Goal: Communication & Community: Answer question/provide support

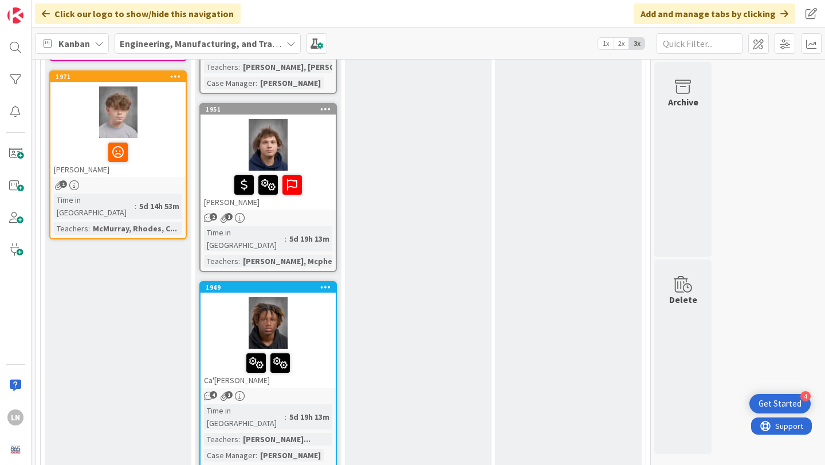
scroll to position [849, 0]
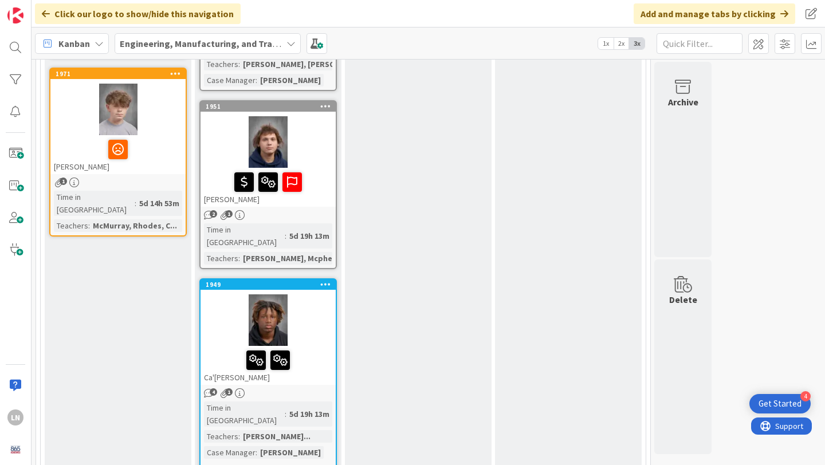
click at [309, 294] on div at bounding box center [267, 320] width 135 height 52
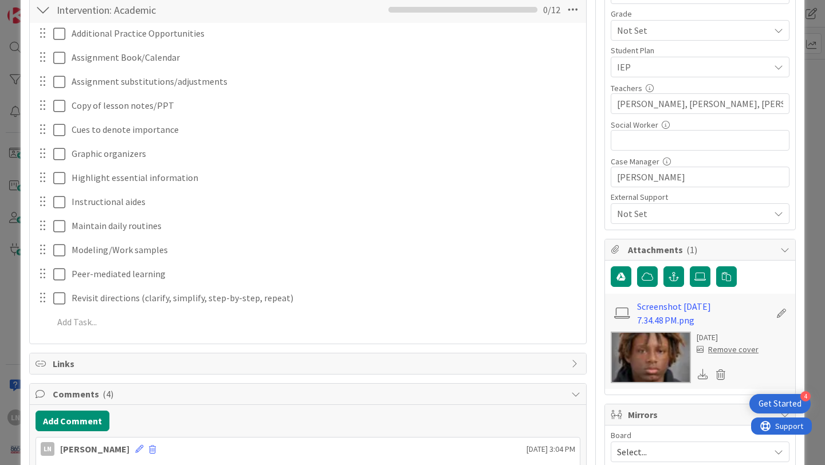
scroll to position [351, 0]
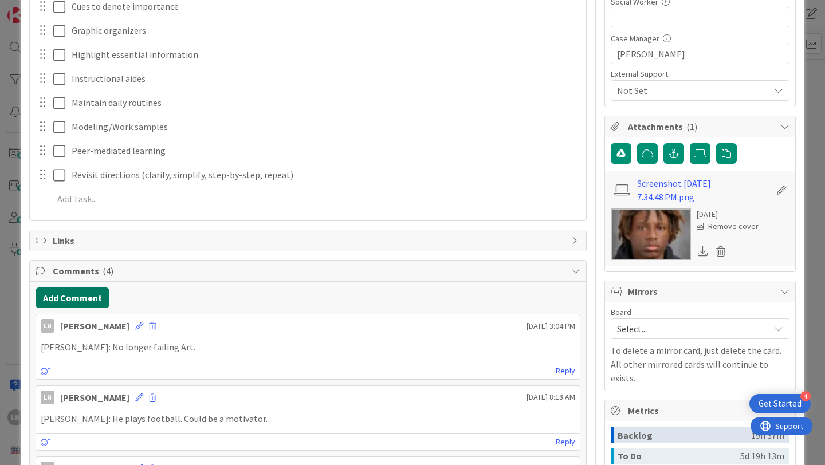
click at [83, 297] on button "Add Comment" at bounding box center [73, 298] width 74 height 21
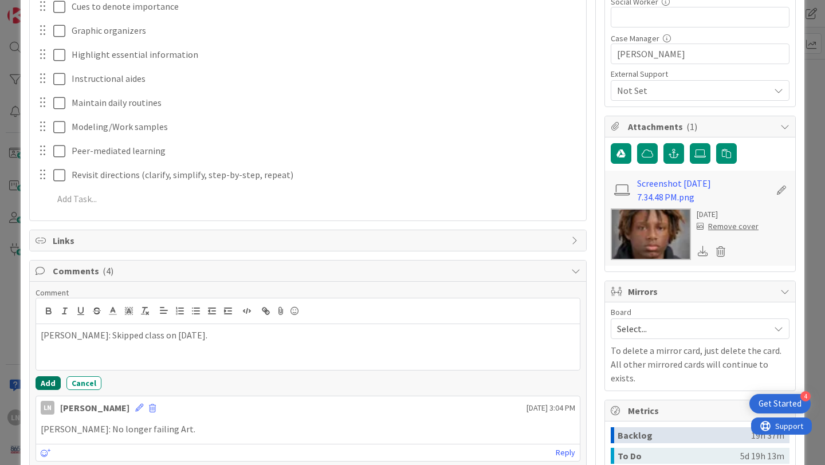
click at [53, 384] on button "Add" at bounding box center [48, 383] width 25 height 14
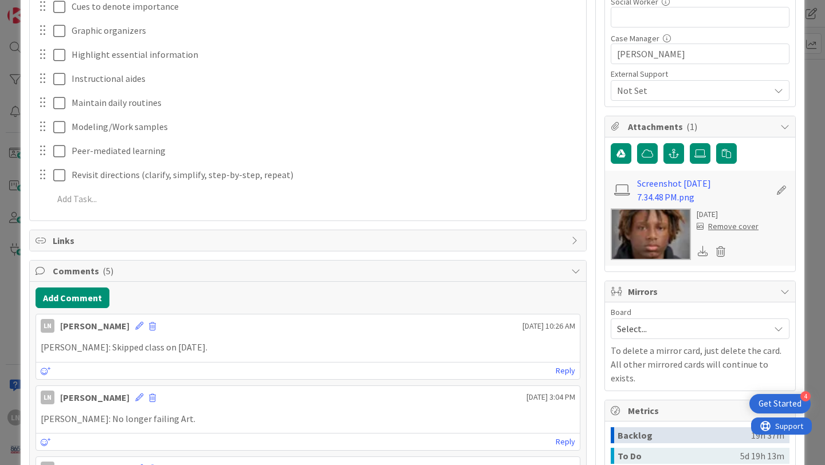
scroll to position [0, 0]
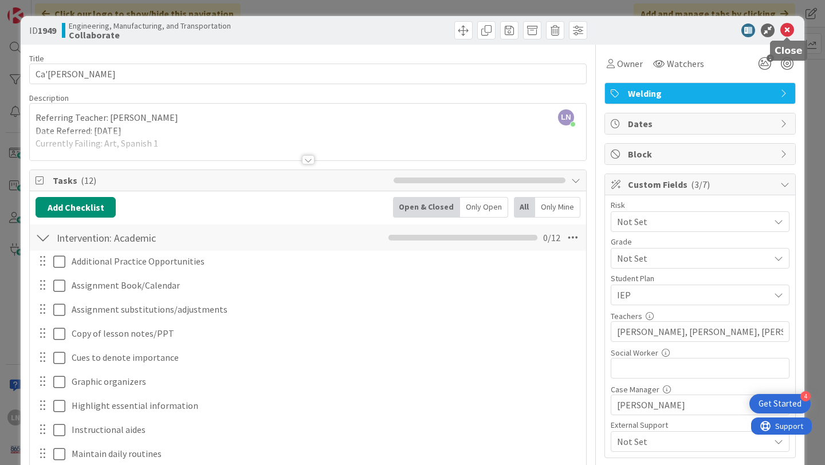
click at [787, 26] on icon at bounding box center [787, 30] width 14 height 14
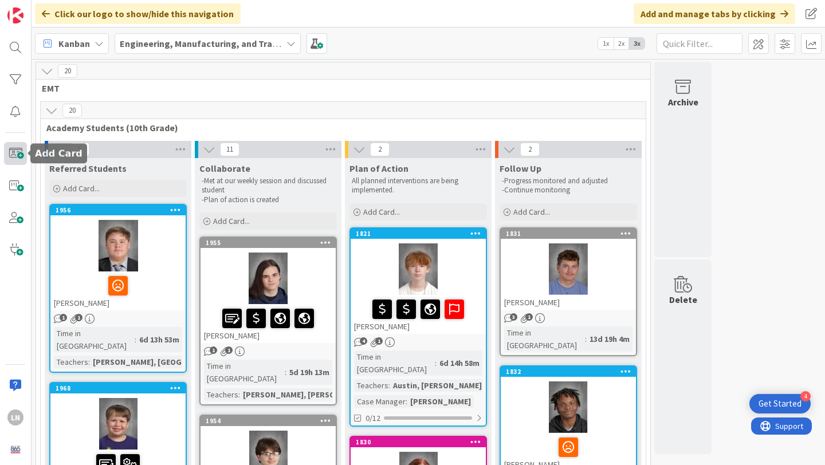
click at [14, 150] on span at bounding box center [15, 153] width 23 height 23
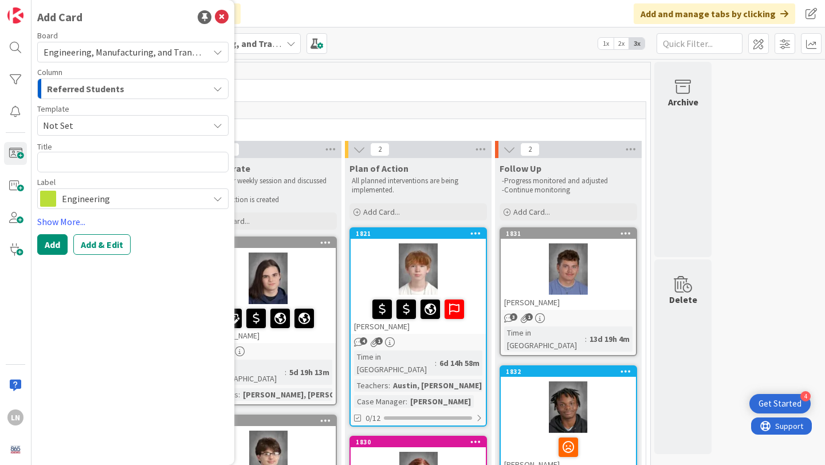
click at [86, 120] on span "Not Set" at bounding box center [121, 125] width 157 height 15
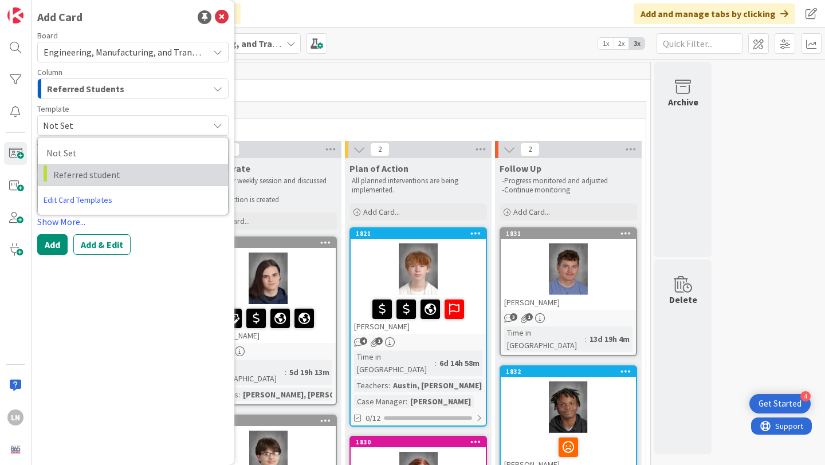
click at [84, 170] on span "Referred student" at bounding box center [136, 174] width 166 height 15
type textarea "x"
type textarea "Referred student"
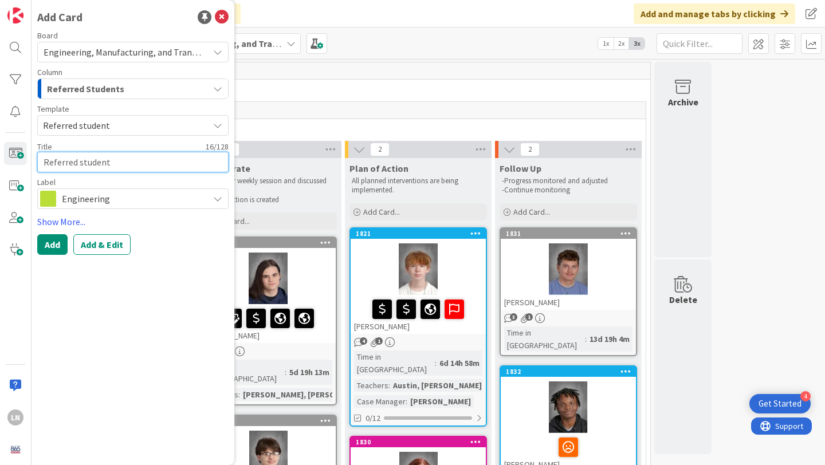
click at [77, 164] on textarea "Referred student" at bounding box center [132, 162] width 191 height 21
type textarea "x"
type textarea "J"
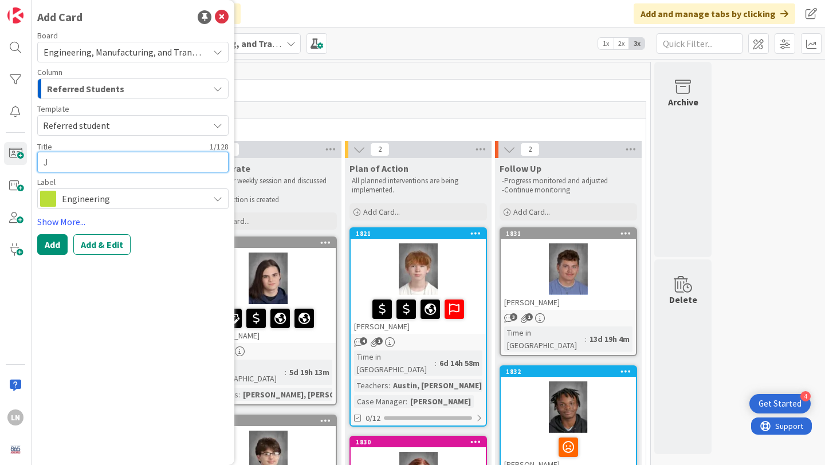
type textarea "x"
type textarea "Je"
type textarea "x"
type textarea "Jer"
type textarea "x"
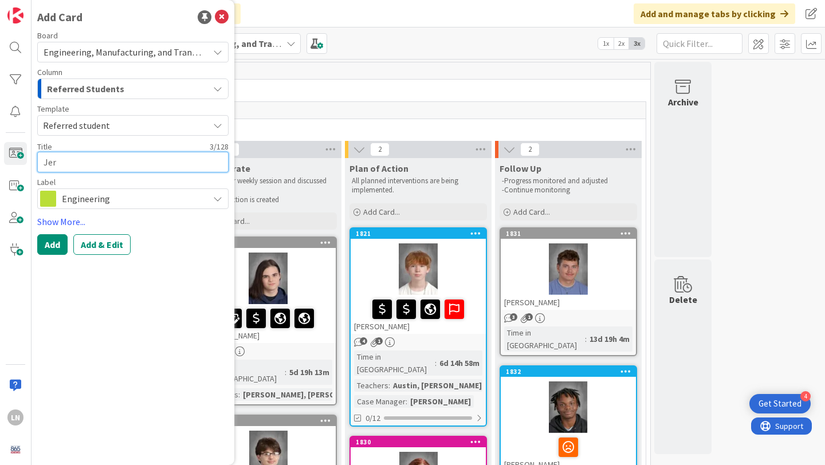
type textarea "[PERSON_NAME]"
type textarea "x"
type textarea "Jerem"
type textarea "x"
type textarea "[PERSON_NAME]"
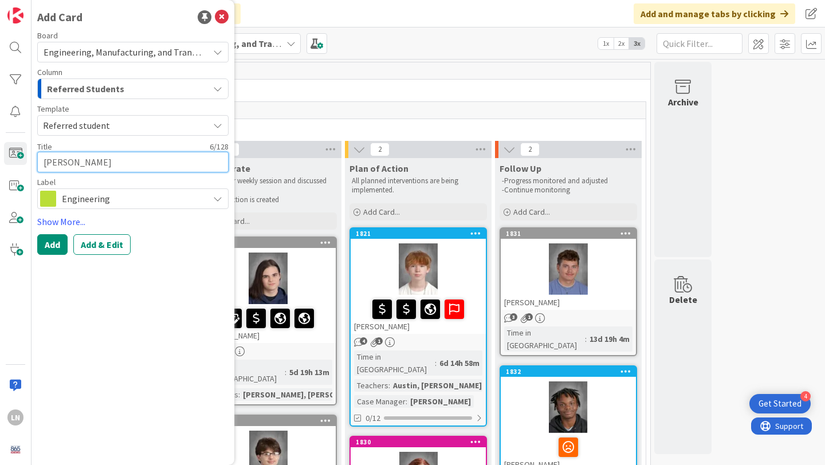
type textarea "x"
type textarea "[PERSON_NAME]"
type textarea "x"
type textarea "[PERSON_NAME]"
type textarea "x"
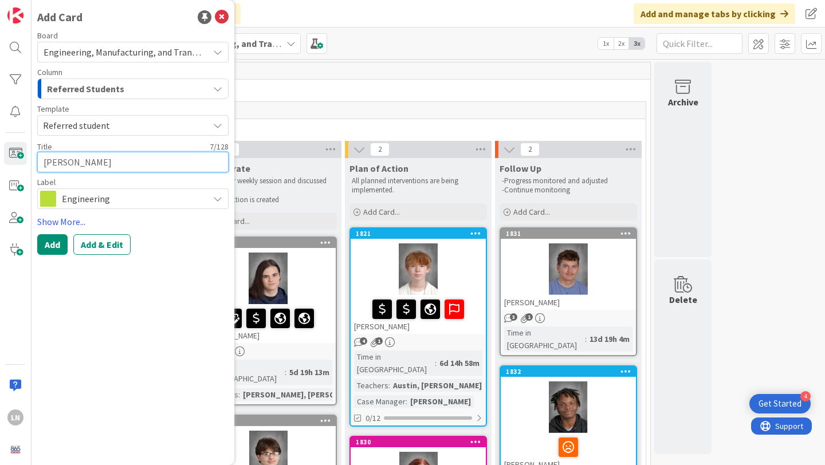
type textarea "[PERSON_NAME]"
type textarea "x"
type textarea "[PERSON_NAME]"
click at [141, 208] on div "Engineering" at bounding box center [132, 198] width 191 height 21
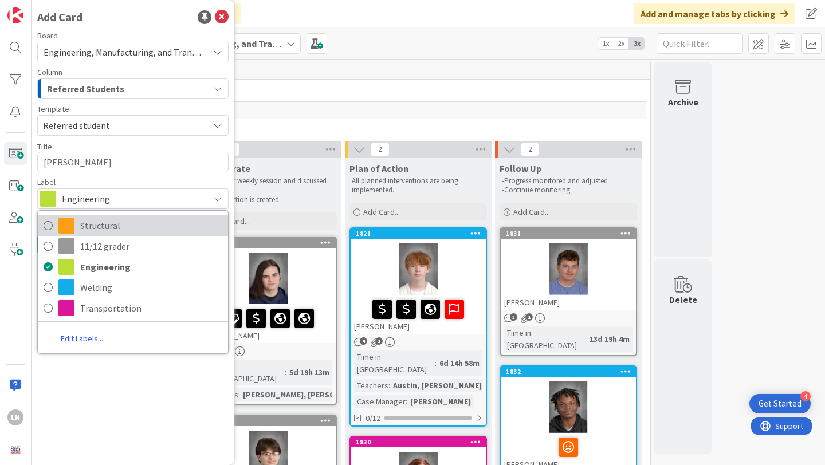
click at [86, 225] on span "Structural" at bounding box center [151, 225] width 142 height 17
type textarea "x"
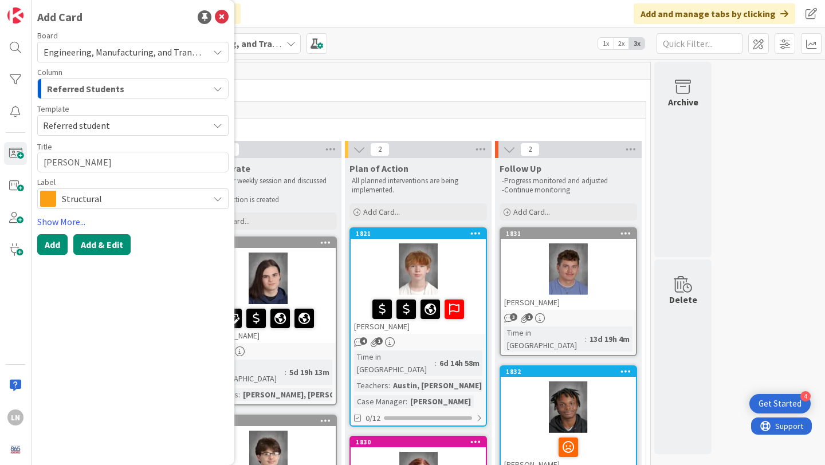
click at [92, 247] on button "Add & Edit" at bounding box center [101, 244] width 57 height 21
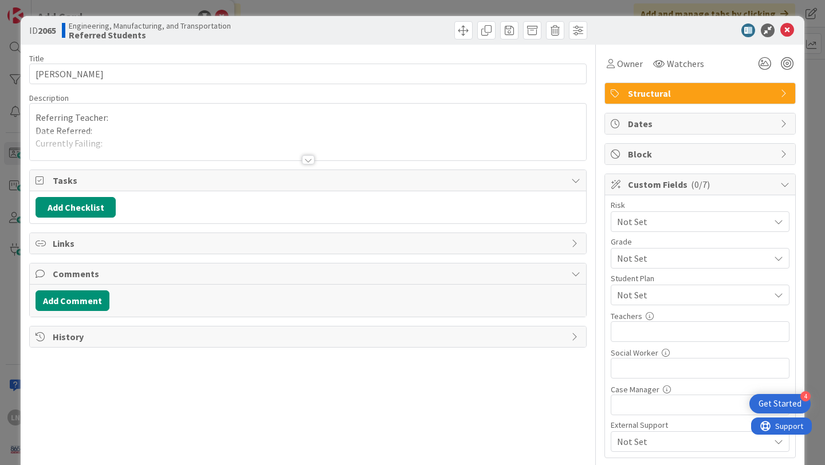
click at [111, 114] on div "Referring Teacher: Date Referred: Currently Failing: Referred for... -" at bounding box center [308, 132] width 556 height 57
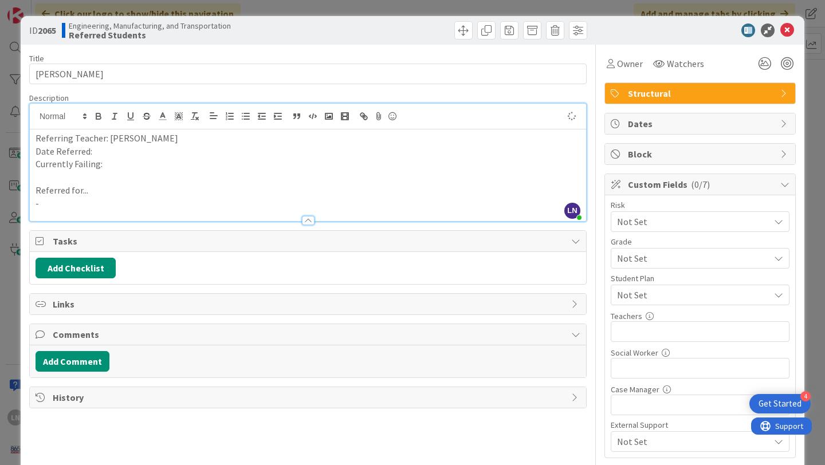
click at [121, 152] on p "Date Referred:" at bounding box center [308, 151] width 545 height 13
click at [178, 172] on p at bounding box center [308, 177] width 545 height 13
click at [137, 168] on p "Currently Failing:" at bounding box center [308, 164] width 545 height 13
click at [88, 200] on p "-" at bounding box center [308, 203] width 545 height 13
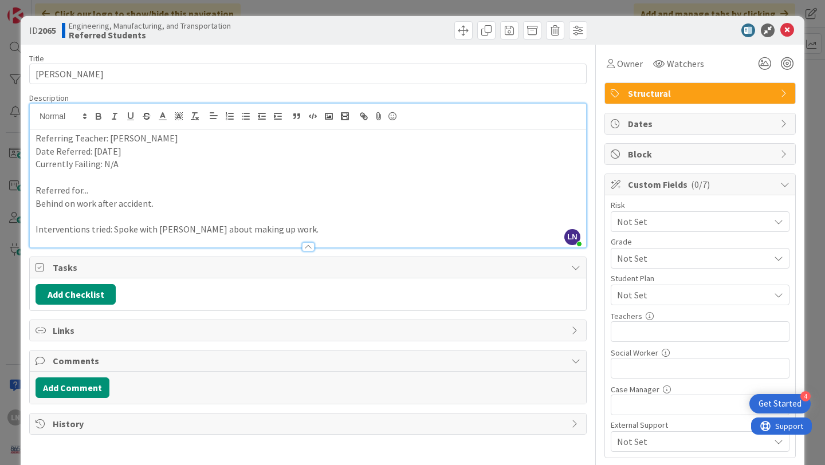
click at [703, 257] on span "Not Set" at bounding box center [690, 258] width 147 height 16
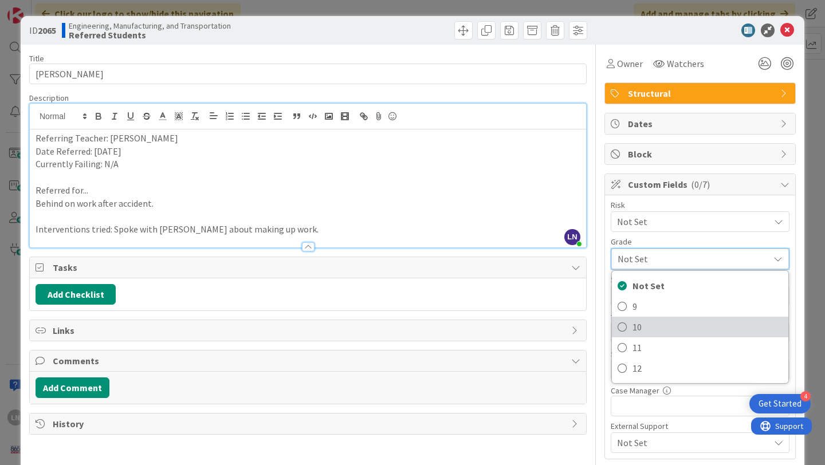
click at [637, 325] on span "10" at bounding box center [707, 326] width 150 height 17
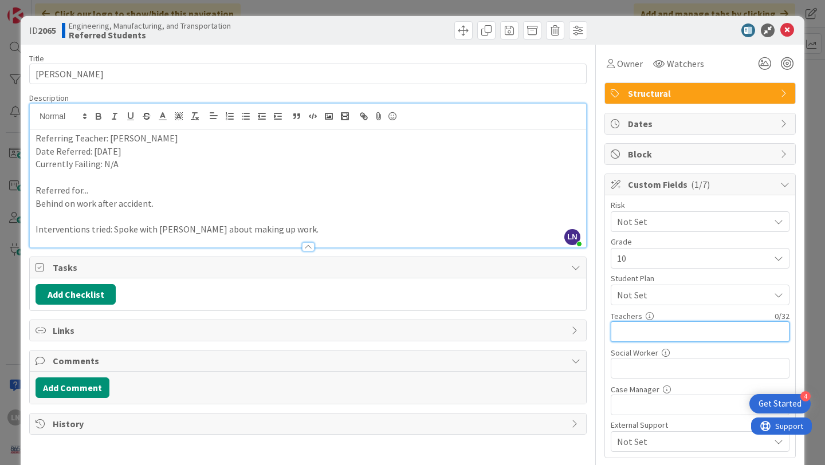
click at [679, 336] on input "text" at bounding box center [700, 331] width 179 height 21
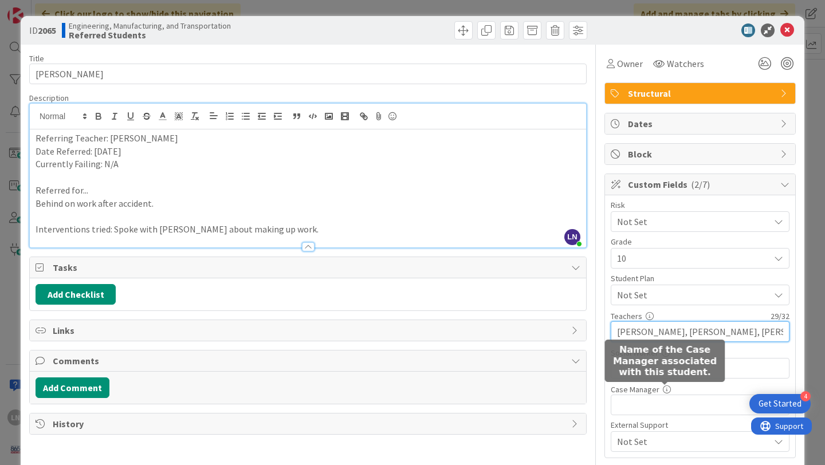
type input "[PERSON_NAME], [PERSON_NAME], [PERSON_NAME]"
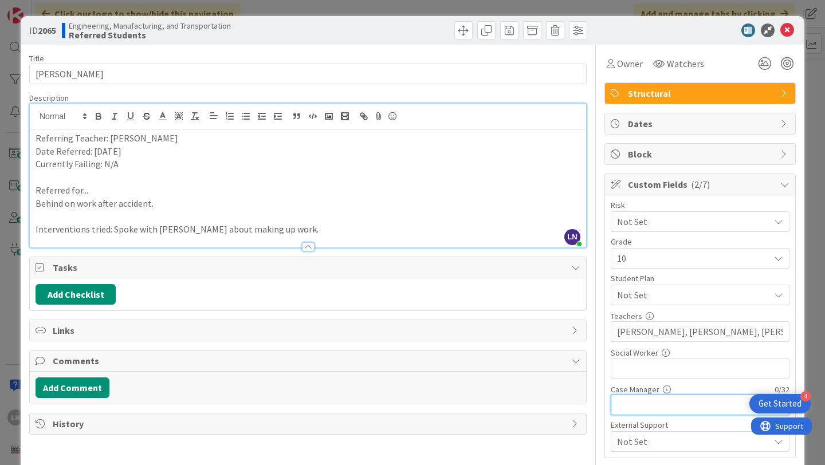
click at [652, 404] on input "text" at bounding box center [700, 405] width 179 height 21
type input "[PERSON_NAME]"
click at [654, 286] on div "Not Set" at bounding box center [700, 295] width 179 height 21
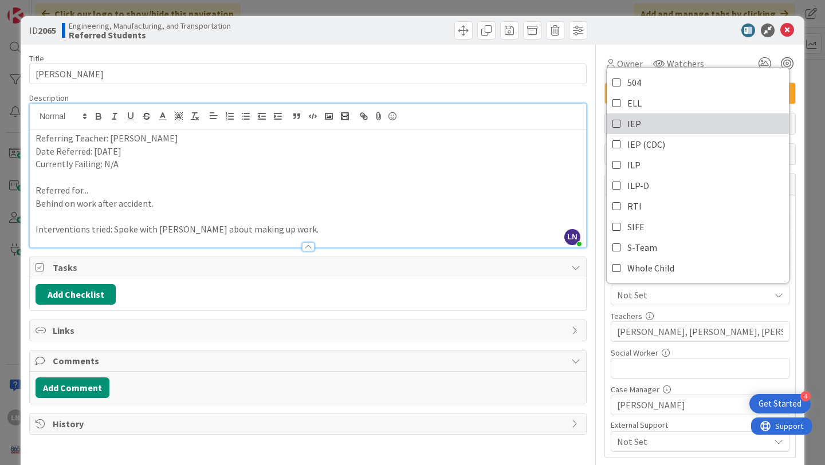
click at [620, 124] on icon at bounding box center [616, 123] width 9 height 17
click at [768, 313] on div "Teachers 29 / 32" at bounding box center [700, 316] width 179 height 10
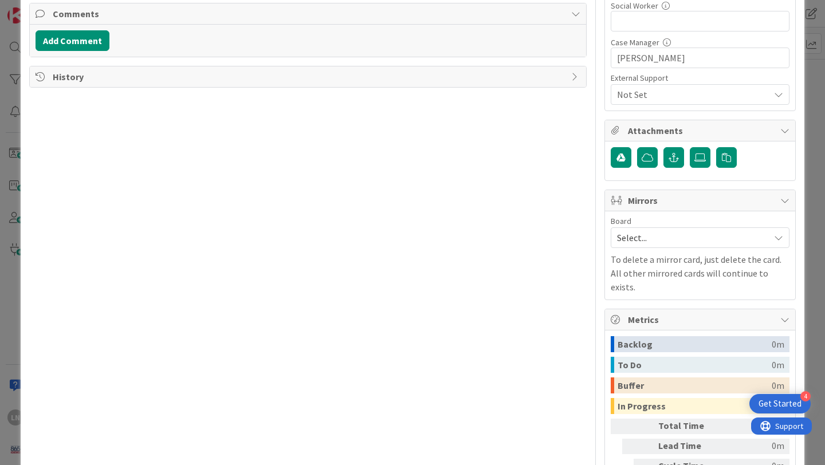
scroll to position [349, 0]
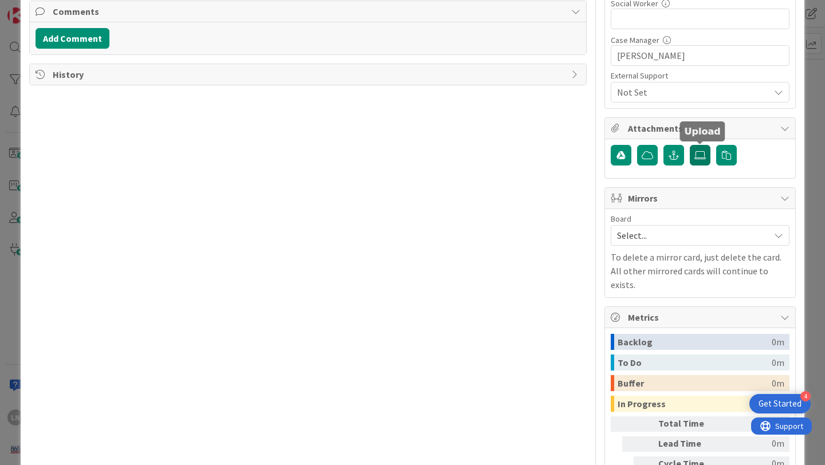
click at [702, 153] on icon at bounding box center [699, 155] width 11 height 9
click at [690, 145] on input "file" at bounding box center [690, 145] width 0 height 0
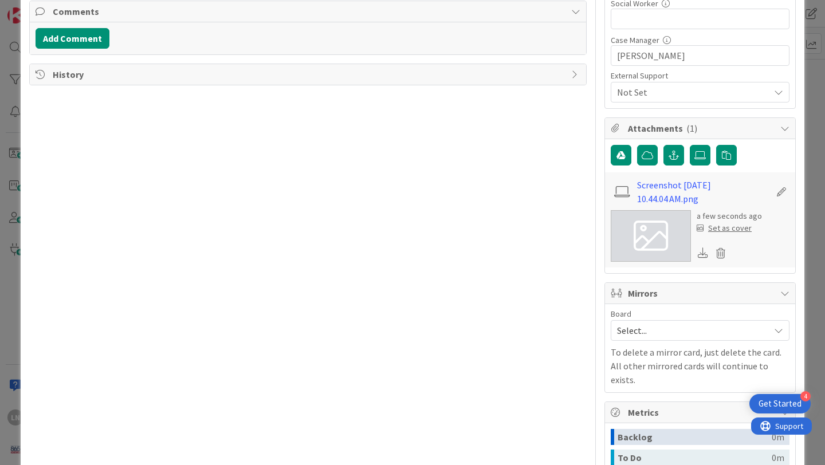
click at [729, 229] on div "Set as cover" at bounding box center [723, 228] width 55 height 12
click at [738, 230] on div "Set as cover" at bounding box center [723, 228] width 55 height 12
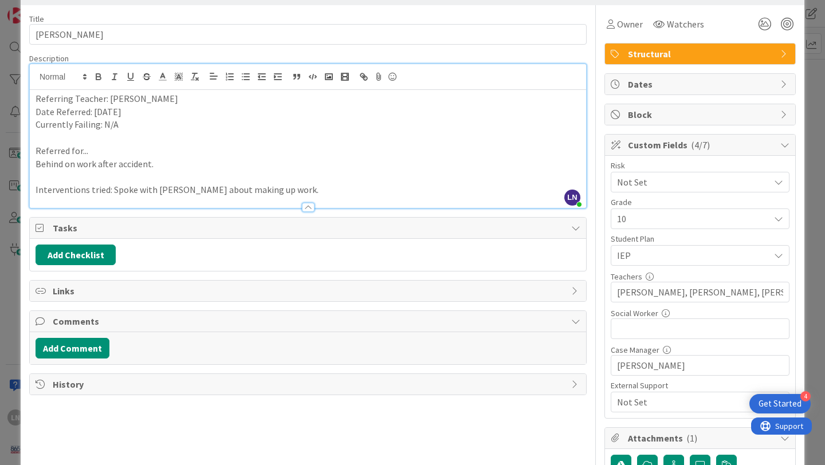
scroll to position [0, 0]
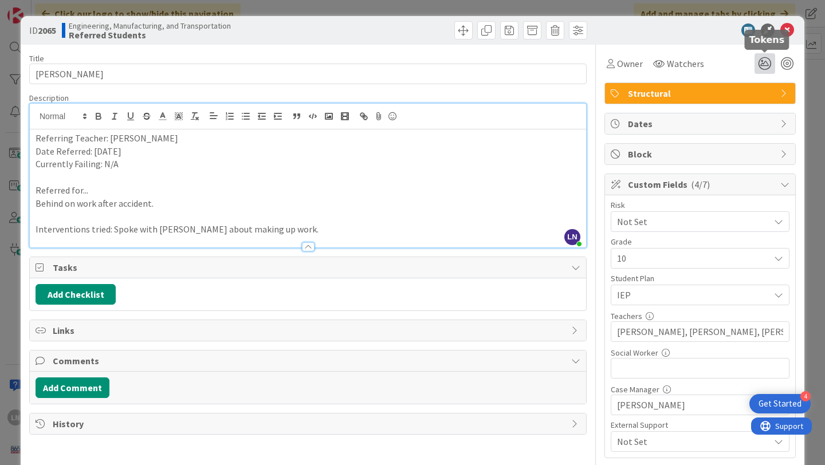
click at [759, 68] on icon at bounding box center [764, 63] width 21 height 21
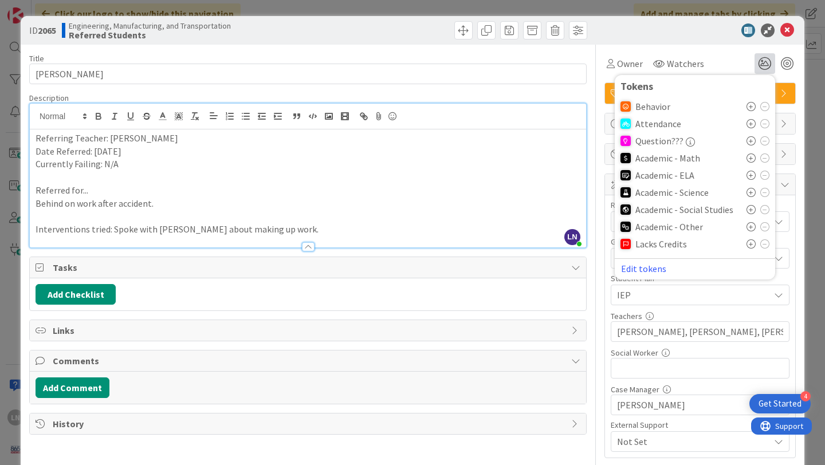
click at [750, 139] on icon at bounding box center [750, 140] width 9 height 9
click at [787, 32] on icon at bounding box center [787, 30] width 14 height 14
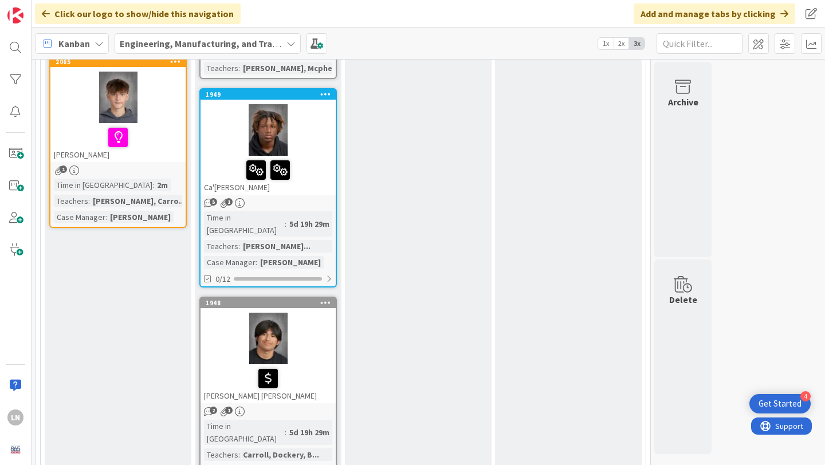
scroll to position [1040, 0]
